Goal: Navigation & Orientation: Understand site structure

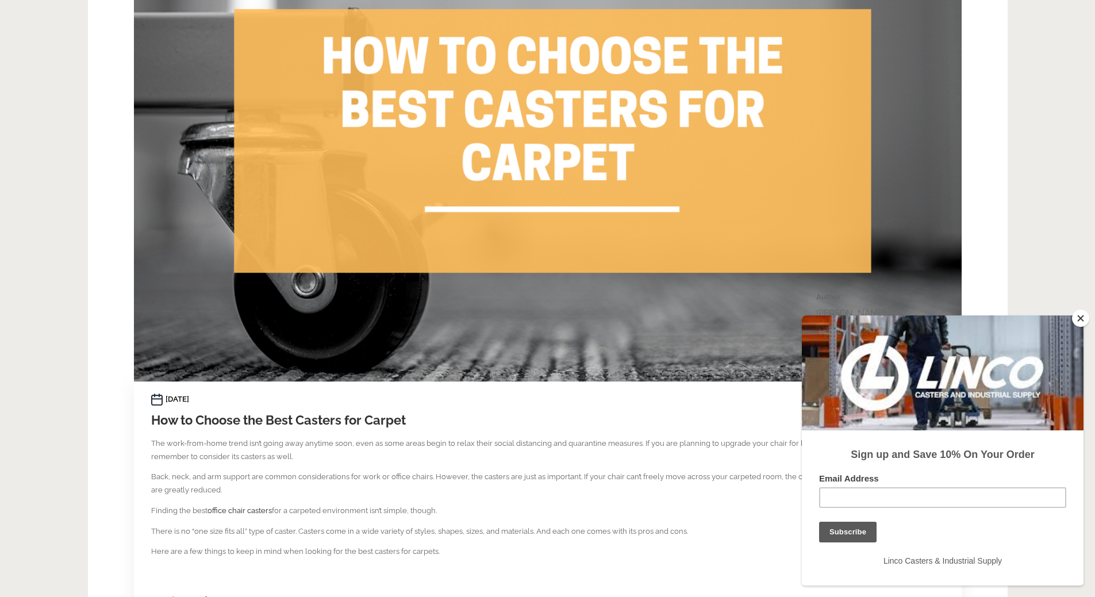
scroll to position [460, 0]
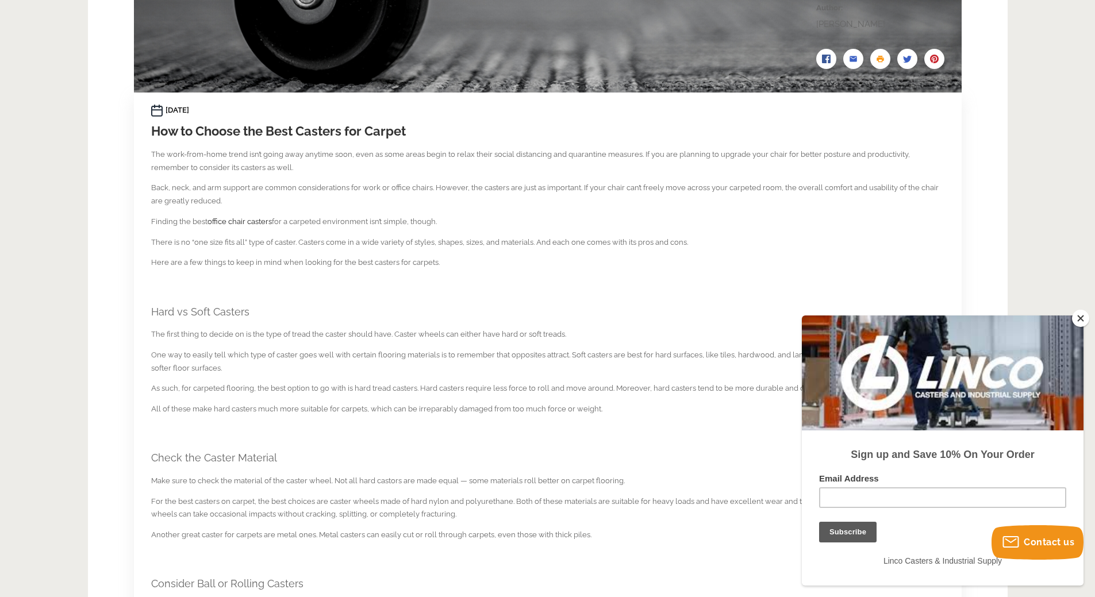
click at [1077, 321] on button "Close" at bounding box center [1080, 318] width 17 height 17
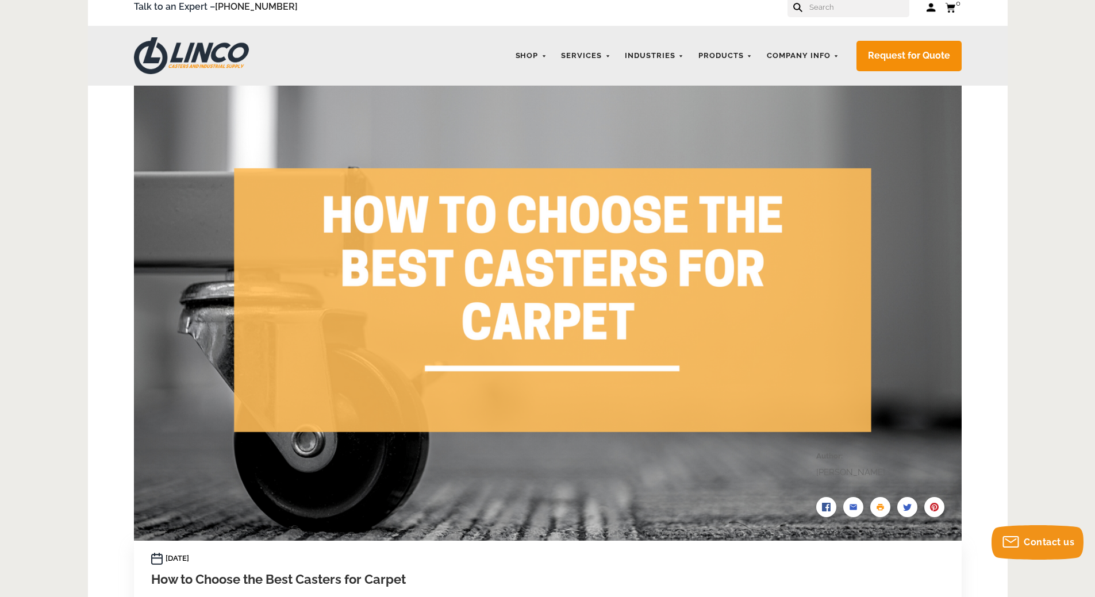
scroll to position [0, 0]
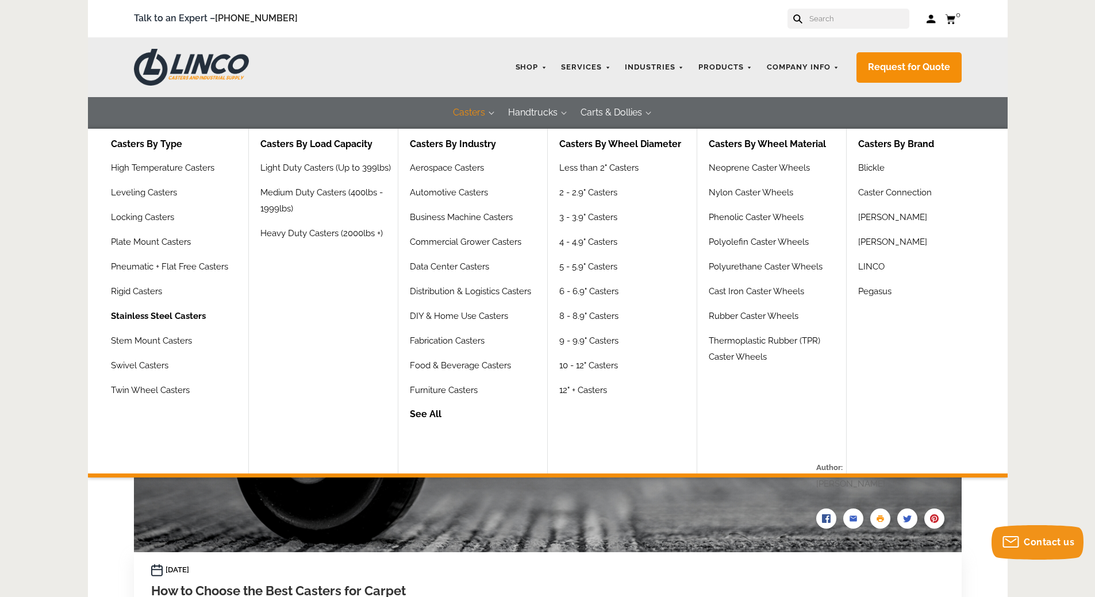
click at [135, 313] on link "Stainless Steel Casters" at bounding box center [158, 320] width 95 height 25
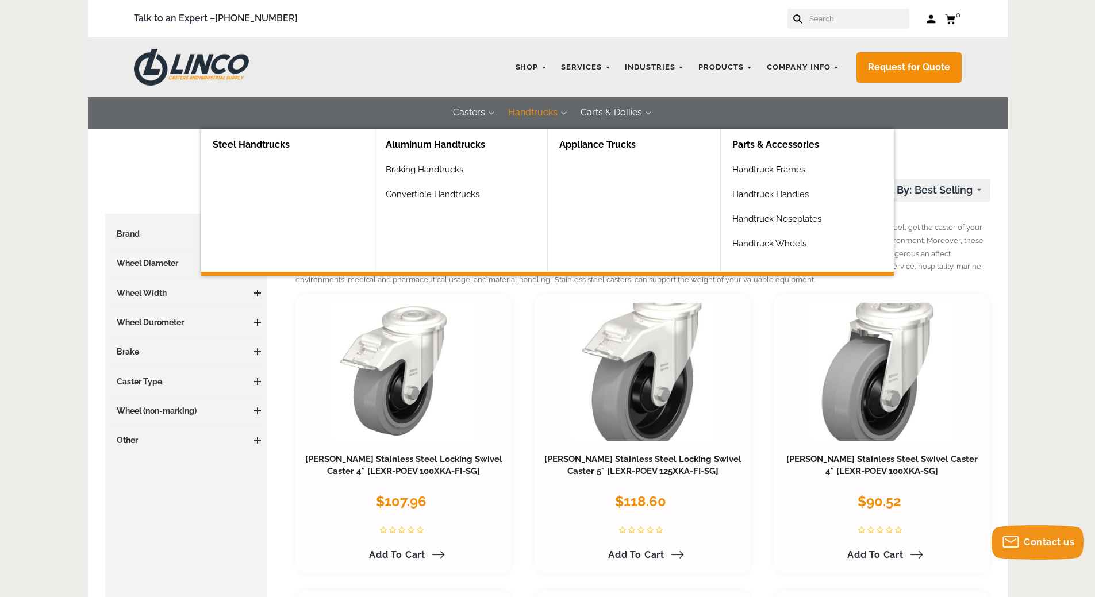
click at [424, 141] on link "Aluminum Handtrucks" at bounding box center [466, 145] width 161 height 33
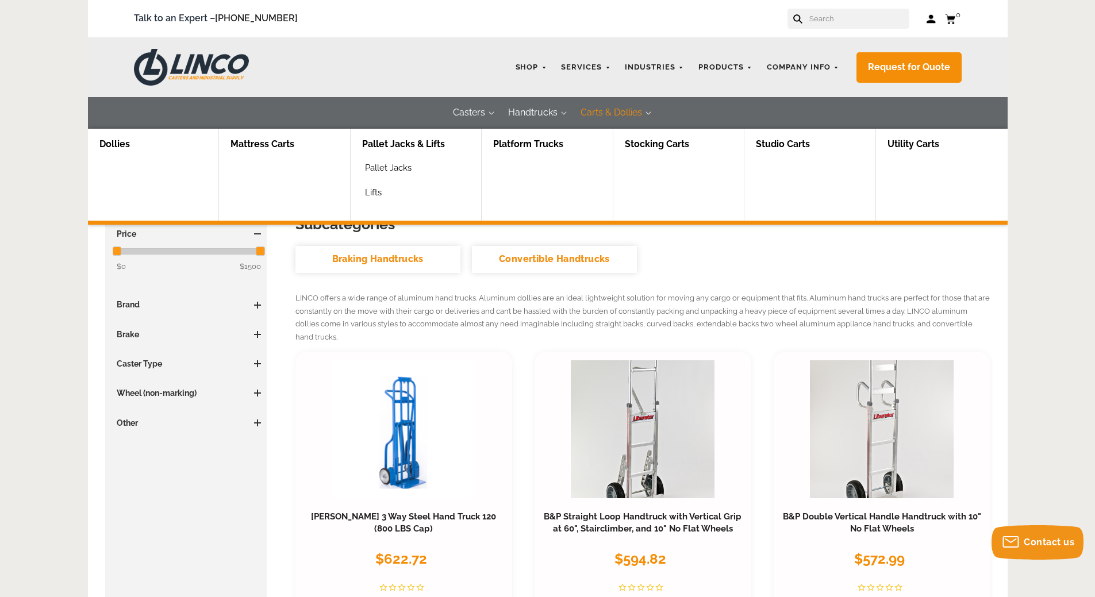
click at [601, 113] on button "Carts & Dollies" at bounding box center [611, 113] width 85 height 32
click at [120, 142] on link "Dollies" at bounding box center [114, 145] width 53 height 32
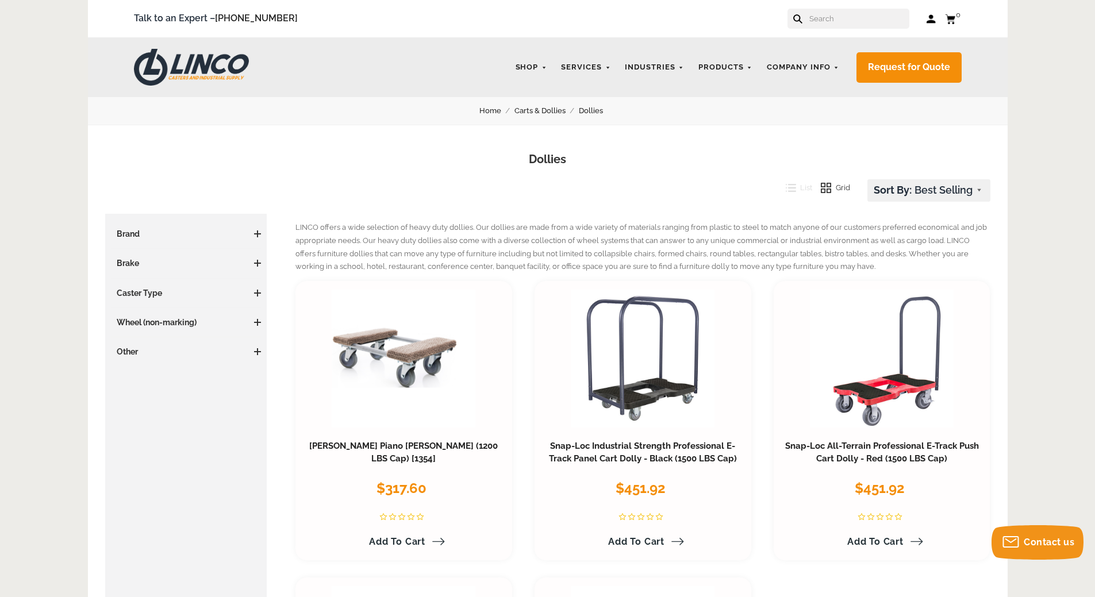
click at [538, 113] on link "Carts & Dollies" at bounding box center [547, 111] width 64 height 13
